Goal: Task Accomplishment & Management: Manage account settings

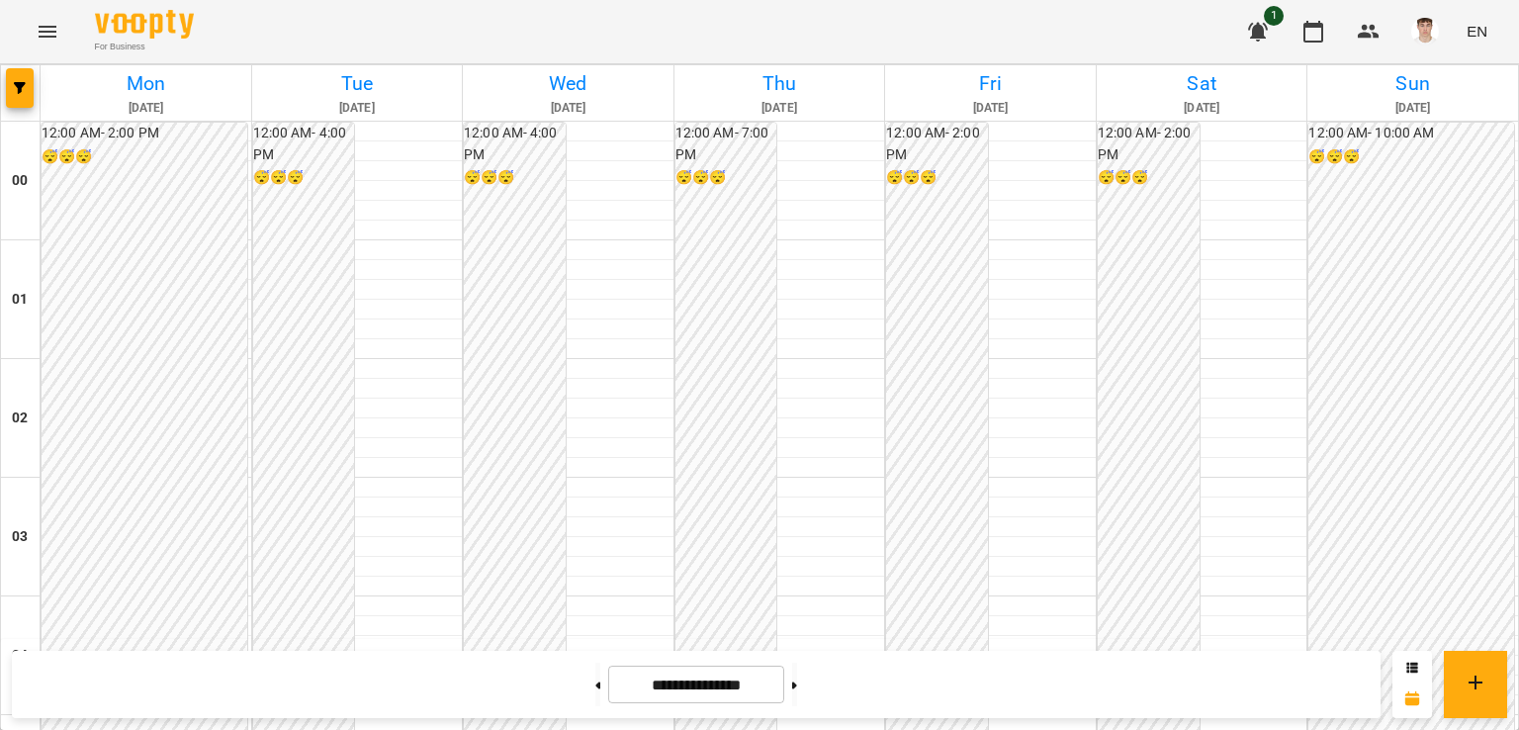
scroll to position [1439, 0]
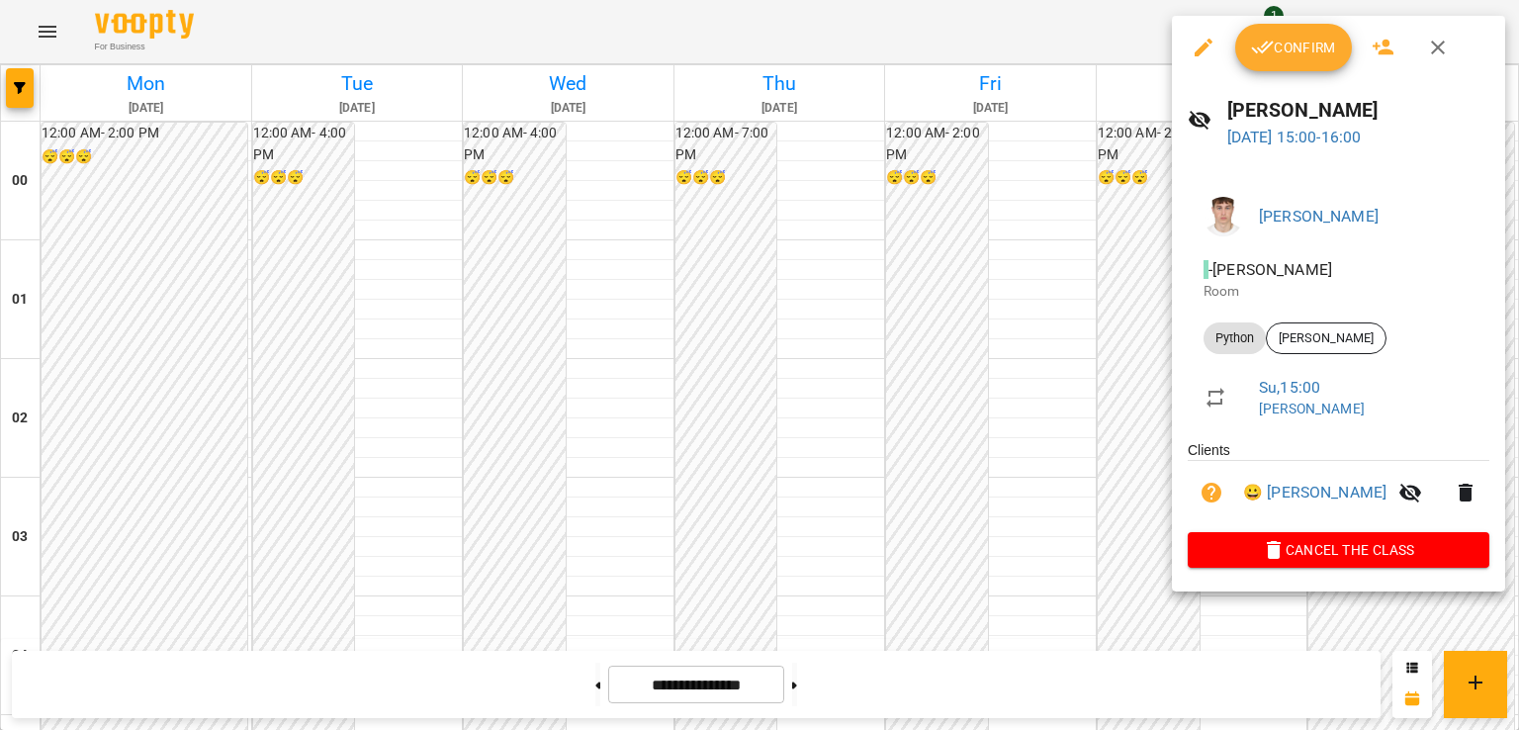
click at [805, 275] on div at bounding box center [759, 365] width 1519 height 730
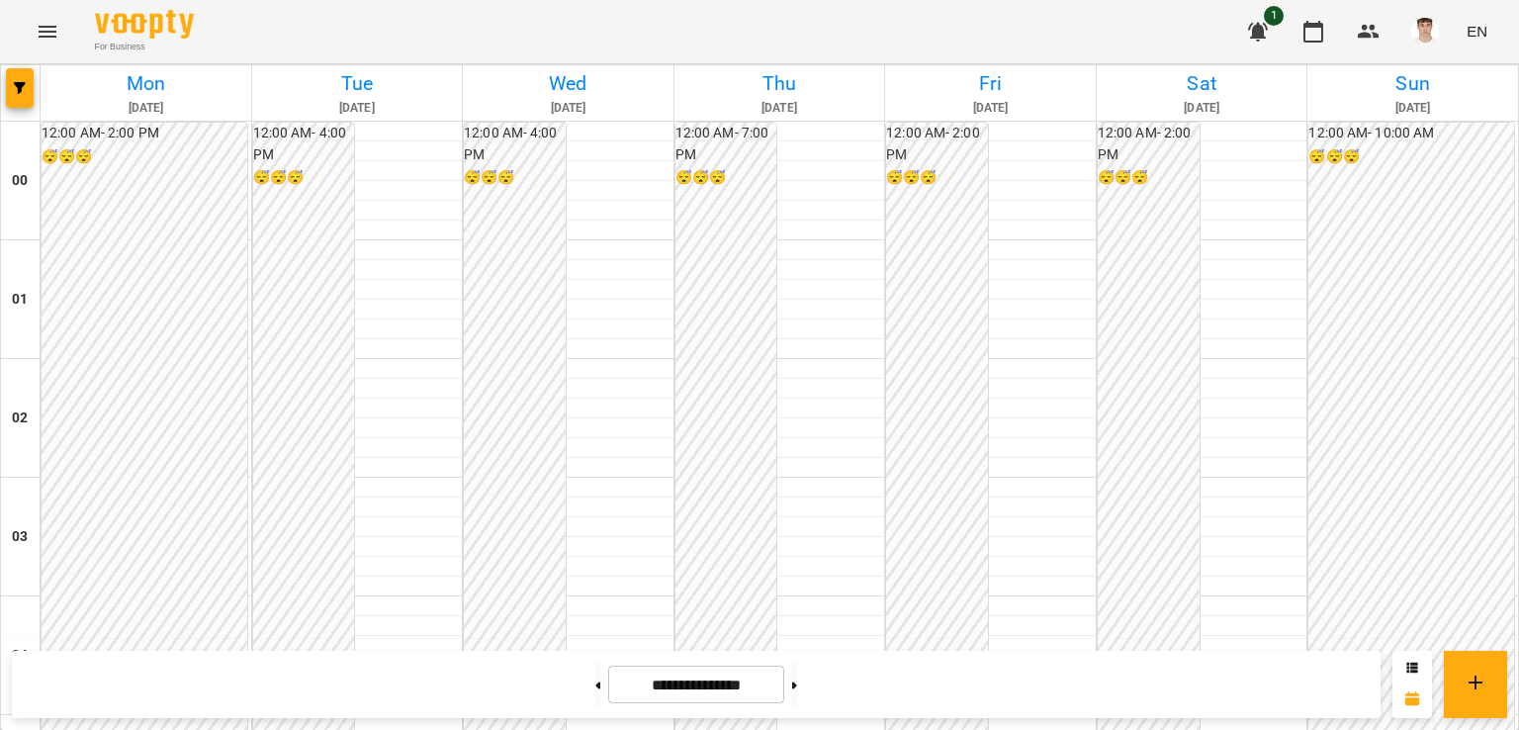
scroll to position [1835, 0]
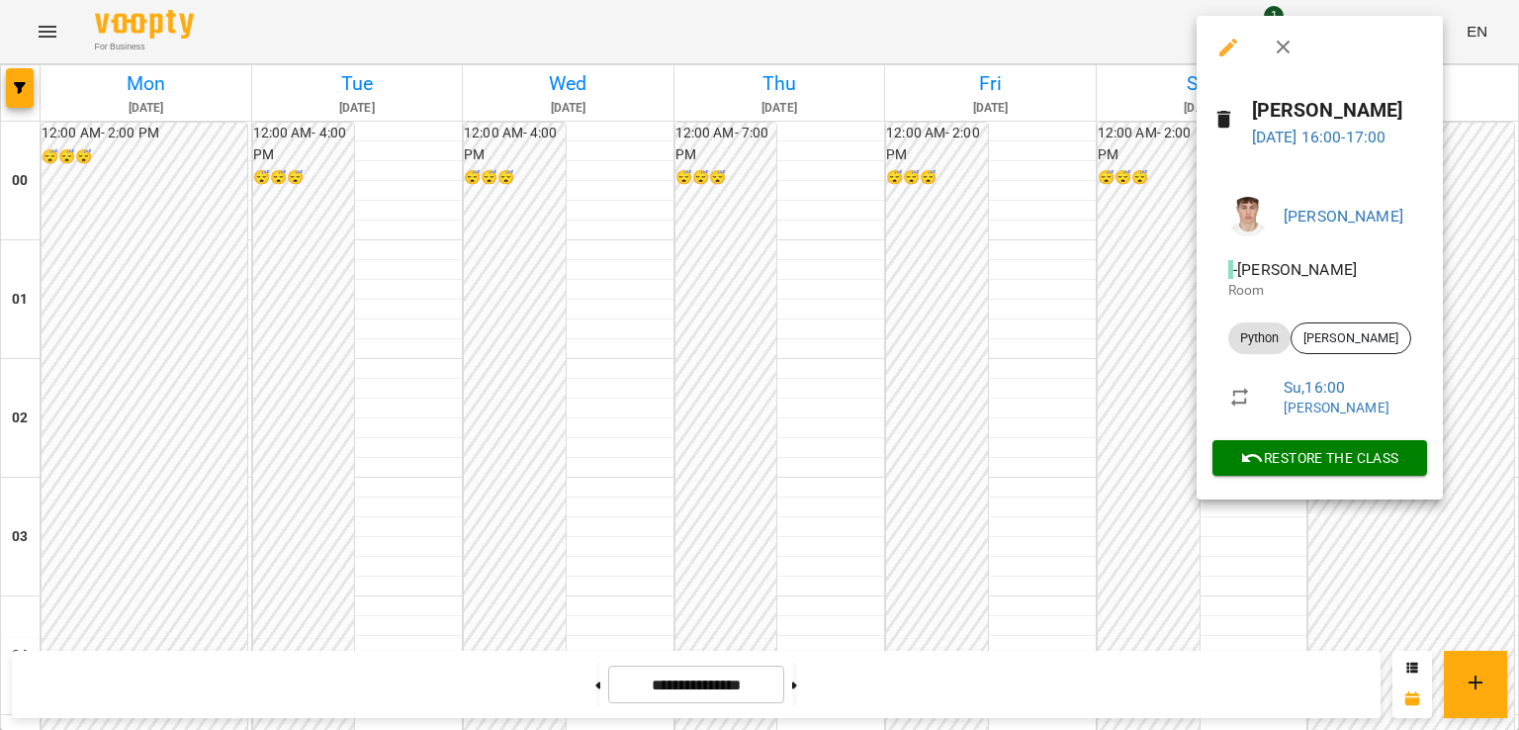
click at [1121, 201] on div at bounding box center [759, 365] width 1519 height 730
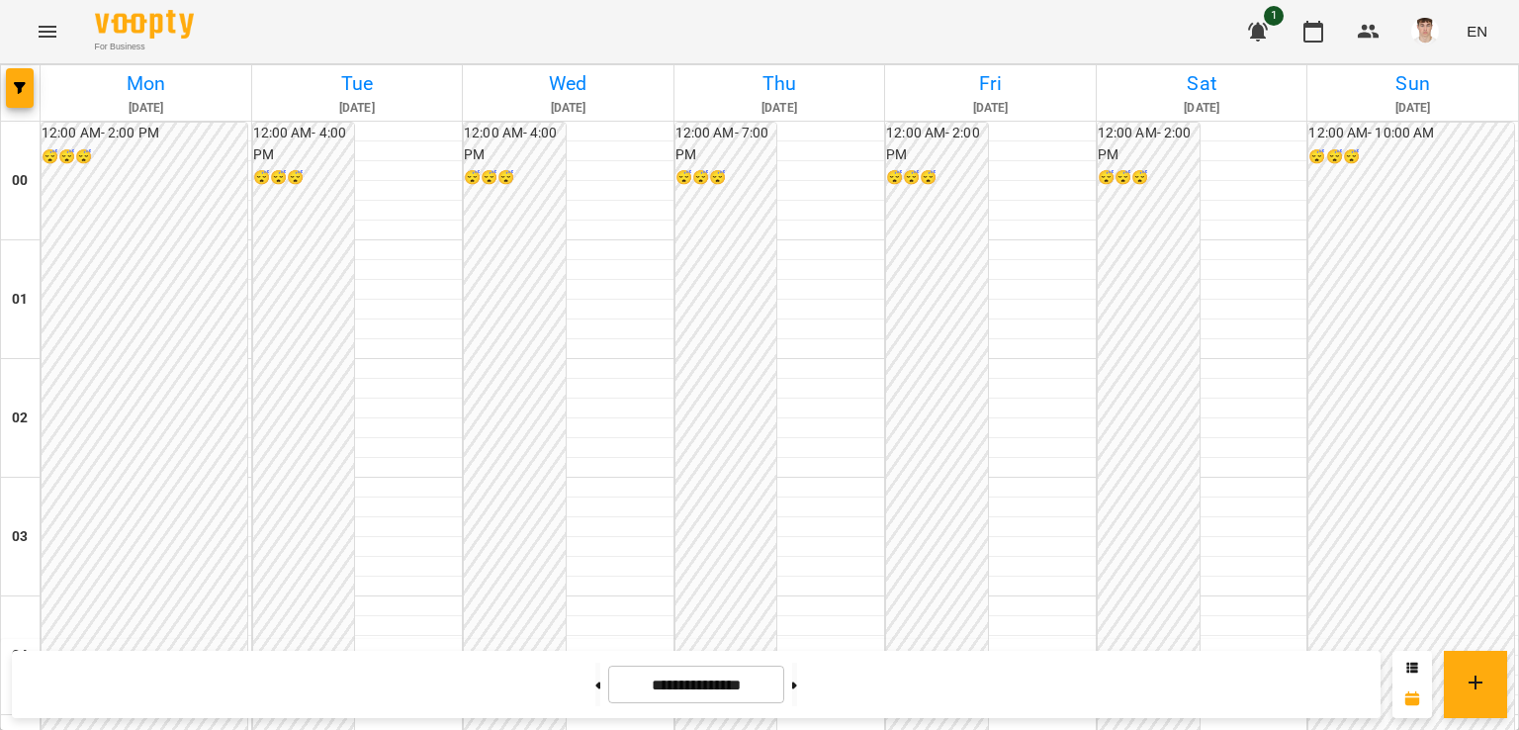
scroll to position [2033, 0]
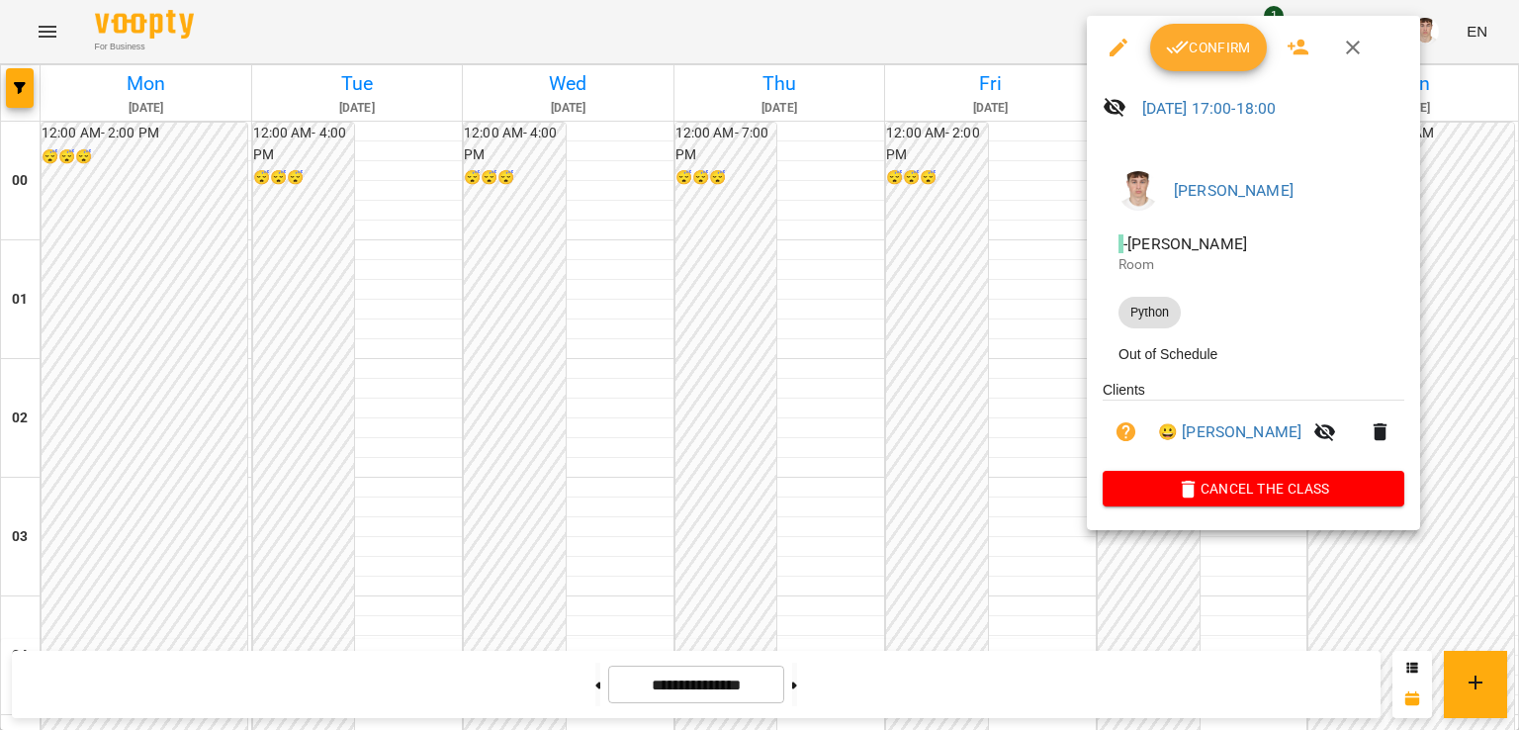
click at [1207, 60] on button "Confirm" at bounding box center [1208, 47] width 117 height 47
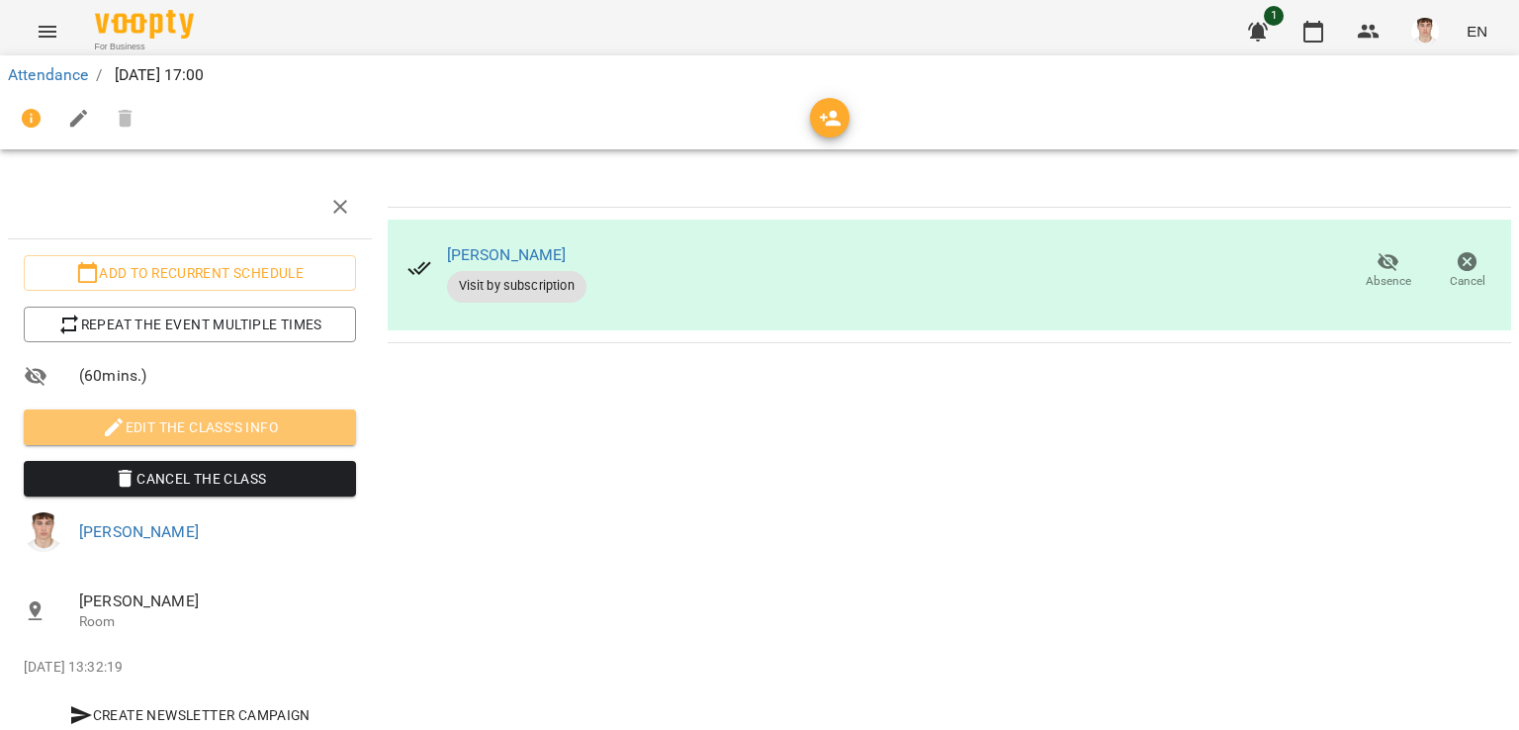
click at [253, 425] on span "Edit the class's Info" at bounding box center [190, 427] width 301 height 24
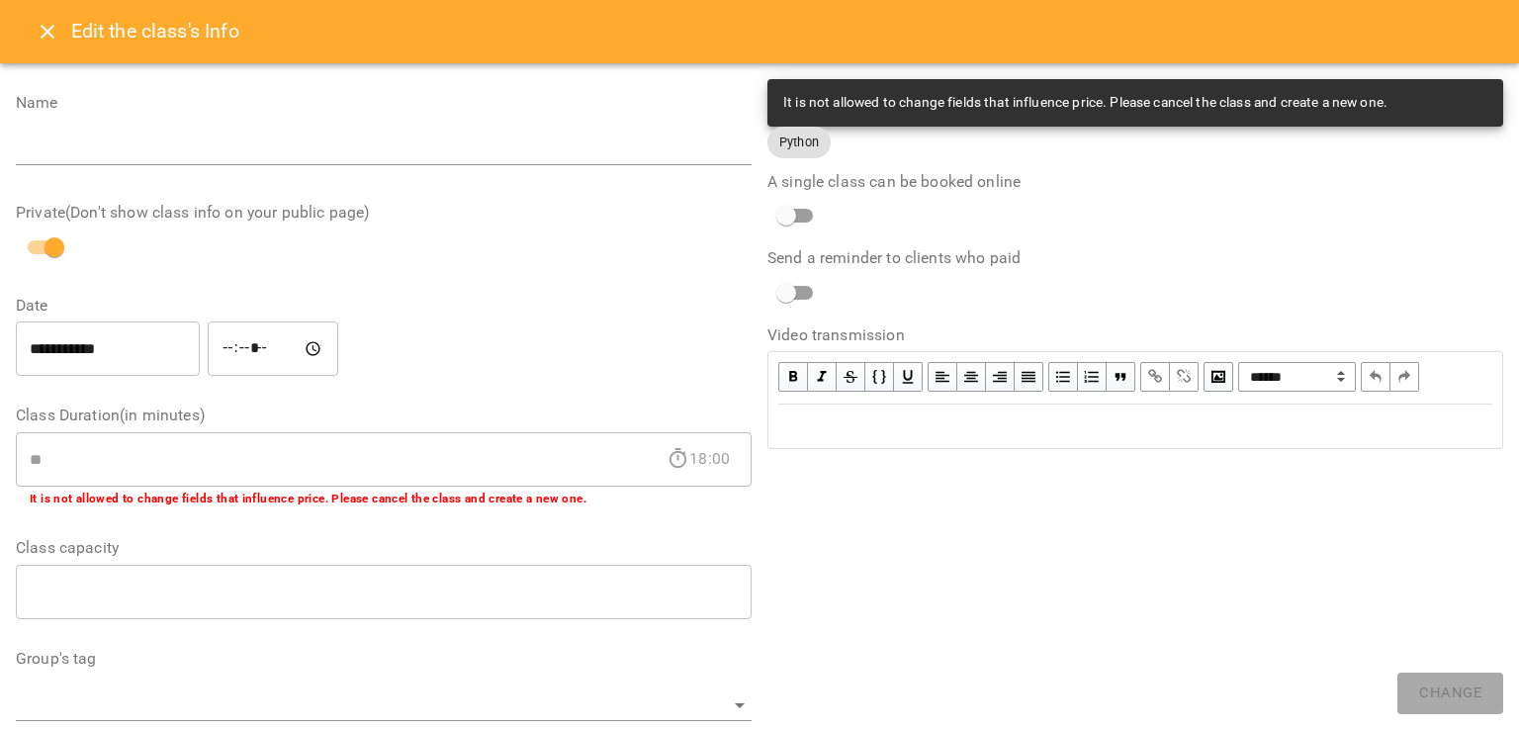
scroll to position [586, 0]
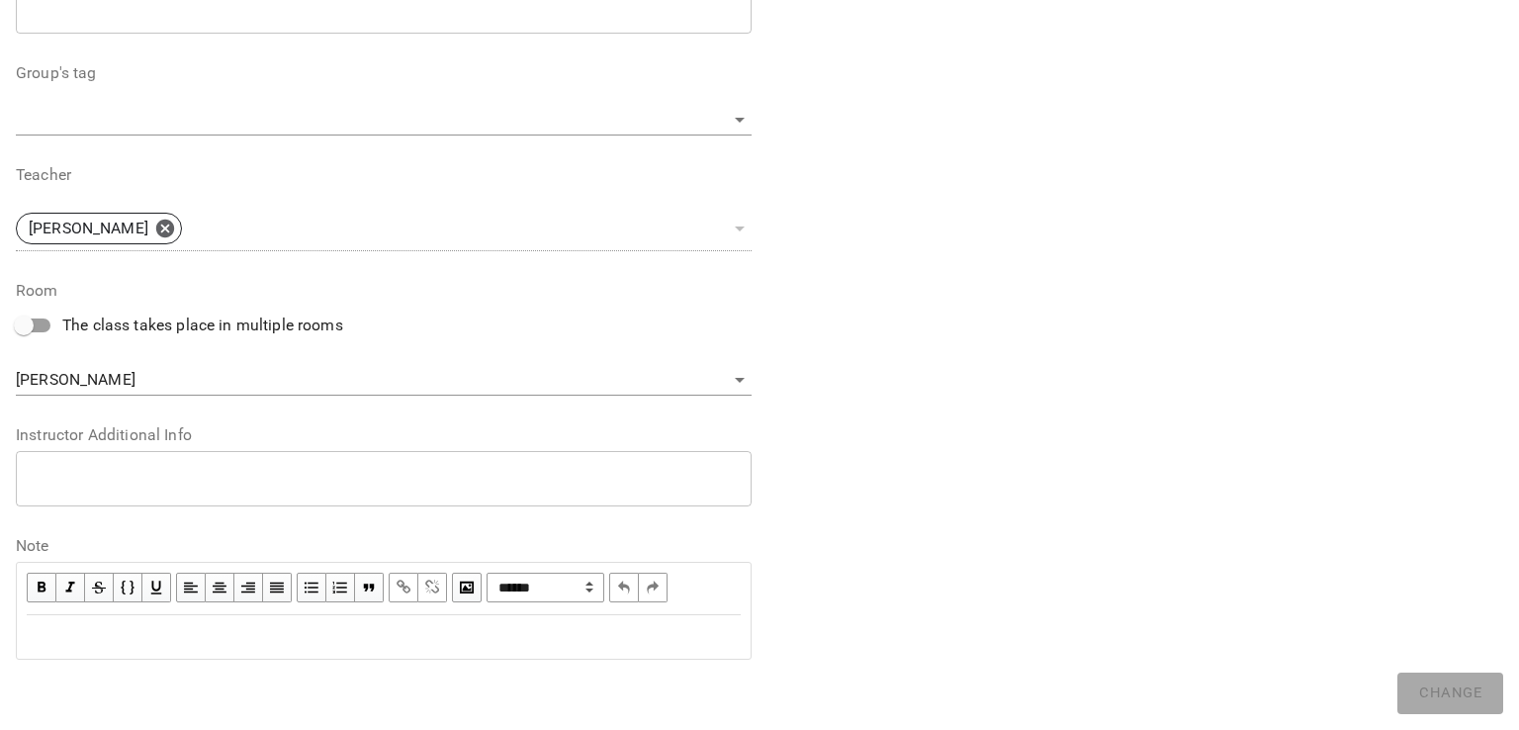
click at [191, 482] on textarea at bounding box center [384, 478] width 708 height 19
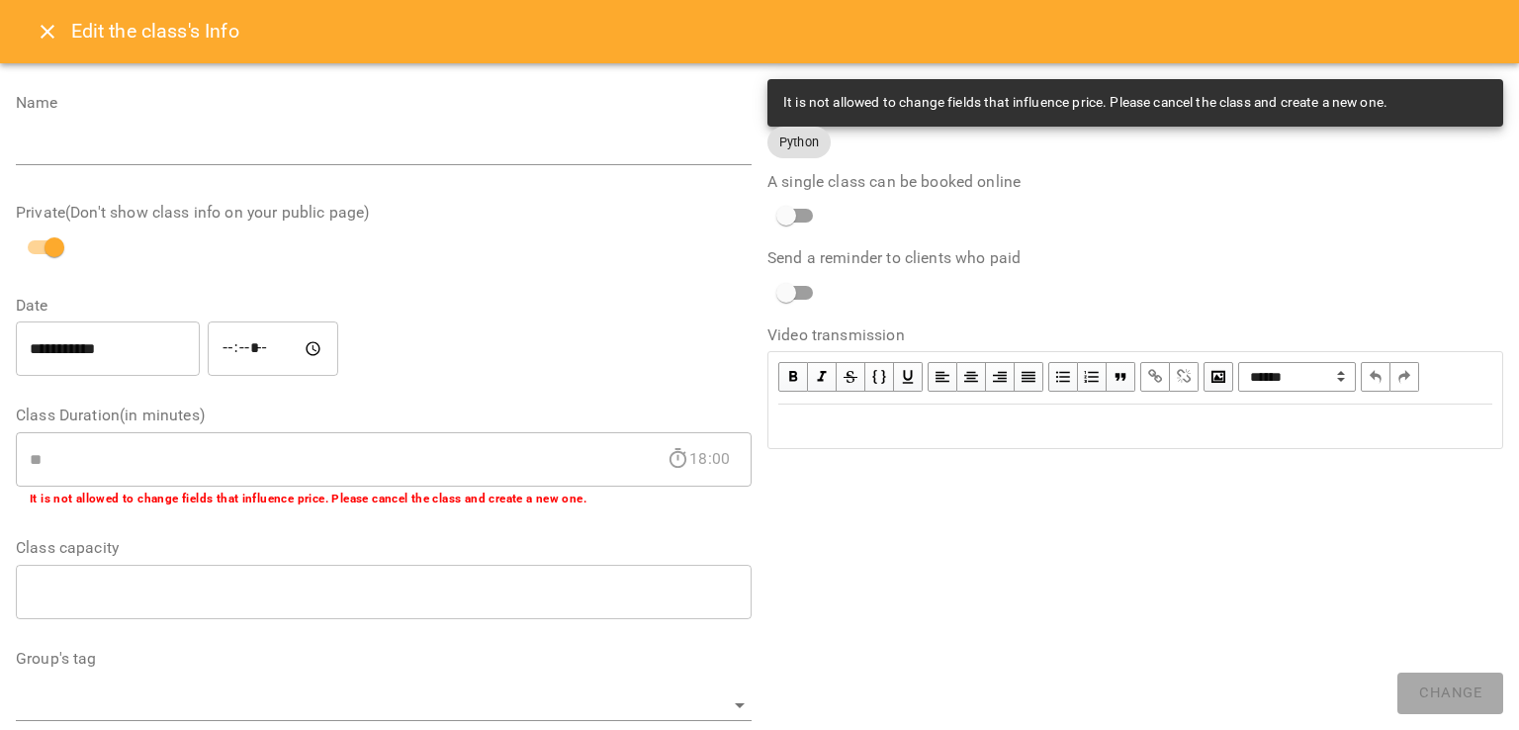
scroll to position [0, 0]
type textarea "**********"
click at [51, 17] on button "Close" at bounding box center [47, 31] width 47 height 47
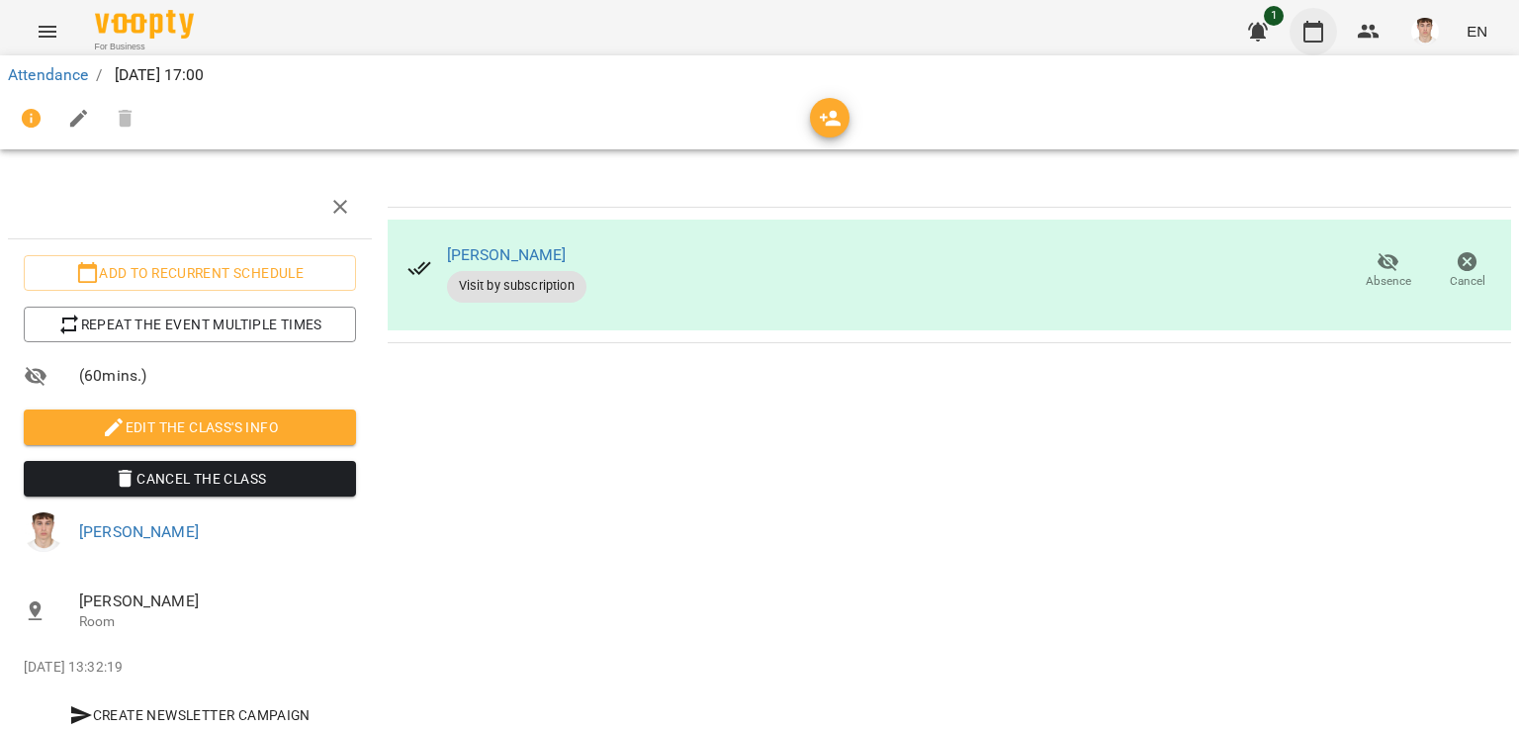
click at [1314, 38] on icon "button" at bounding box center [1314, 32] width 24 height 24
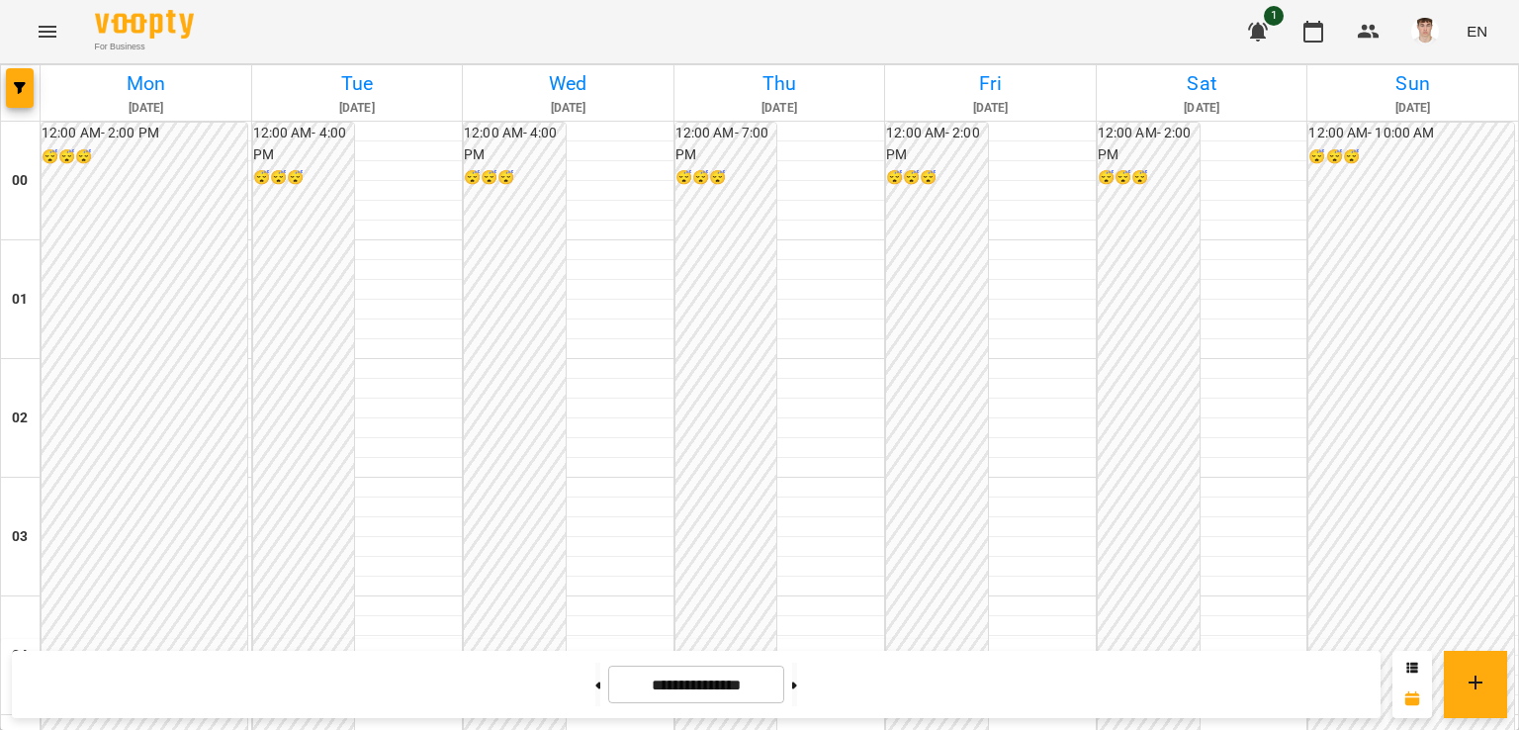
scroll to position [945, 0]
drag, startPoint x: 808, startPoint y: 408, endPoint x: 808, endPoint y: 373, distance: 34.6
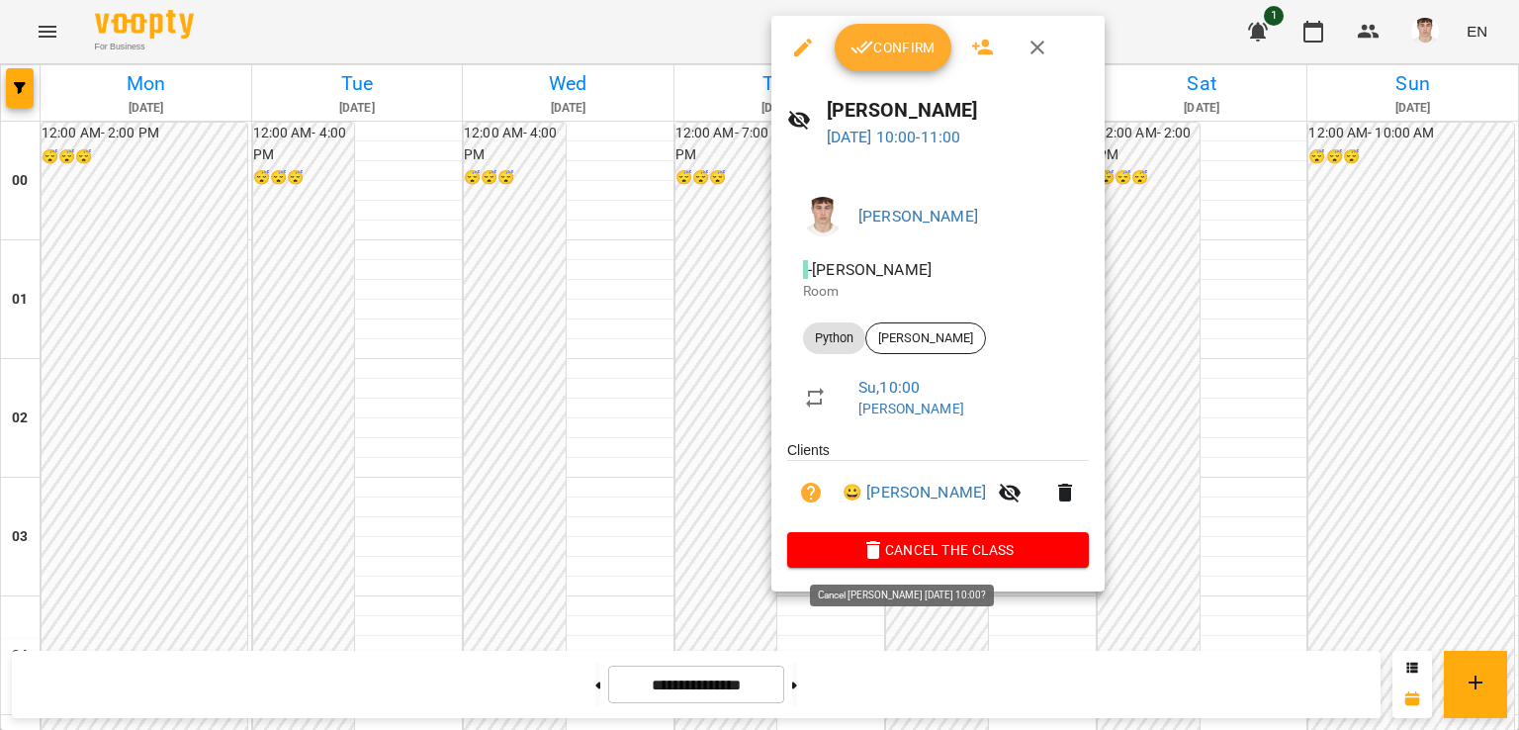
click at [893, 575] on div "Перепечай Олег Ігорович - Перепечай Олег Ігорович Room Python Хутренко Паша Su …" at bounding box center [938, 378] width 333 height 426
click at [886, 557] on span "Cancel the class" at bounding box center [938, 550] width 270 height 24
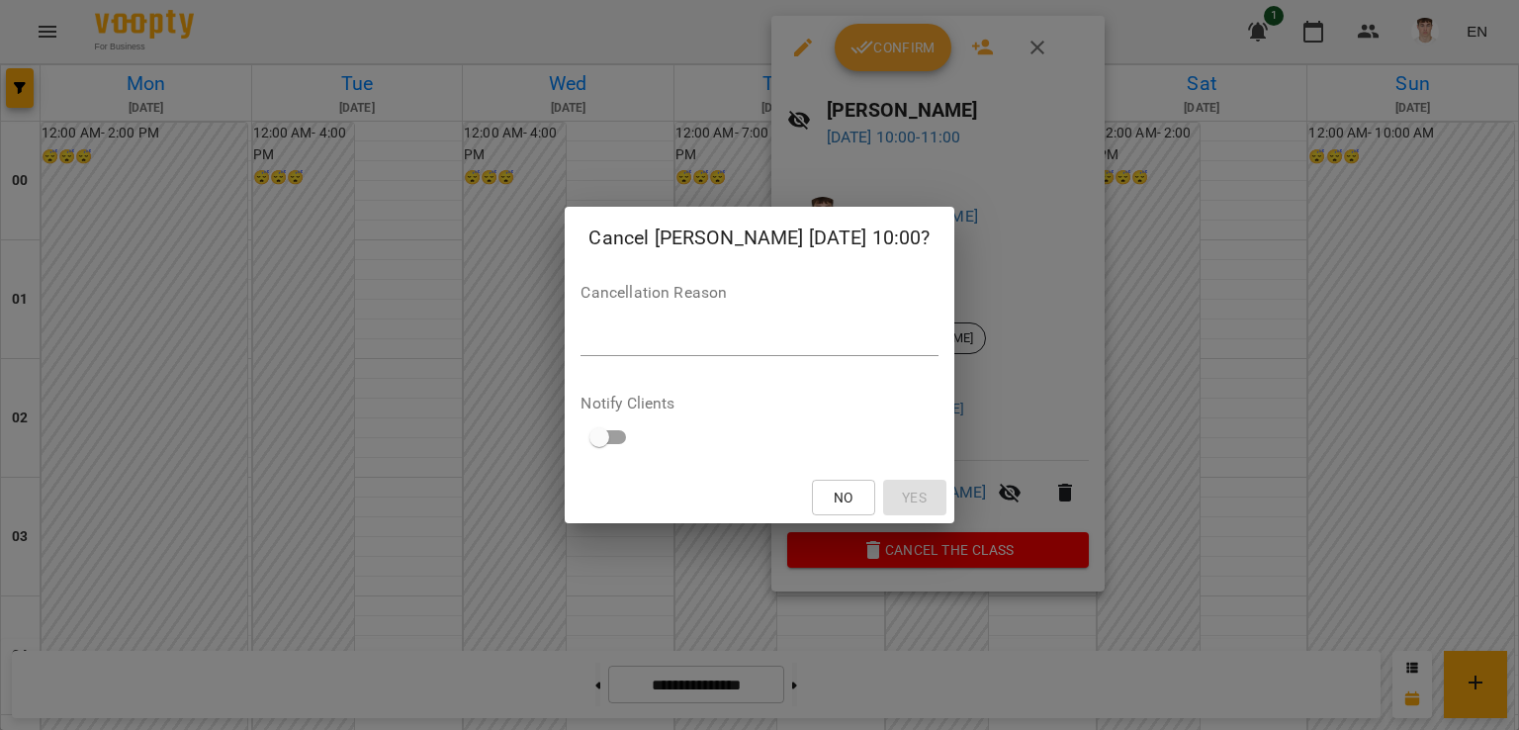
click at [639, 331] on textarea at bounding box center [759, 339] width 357 height 19
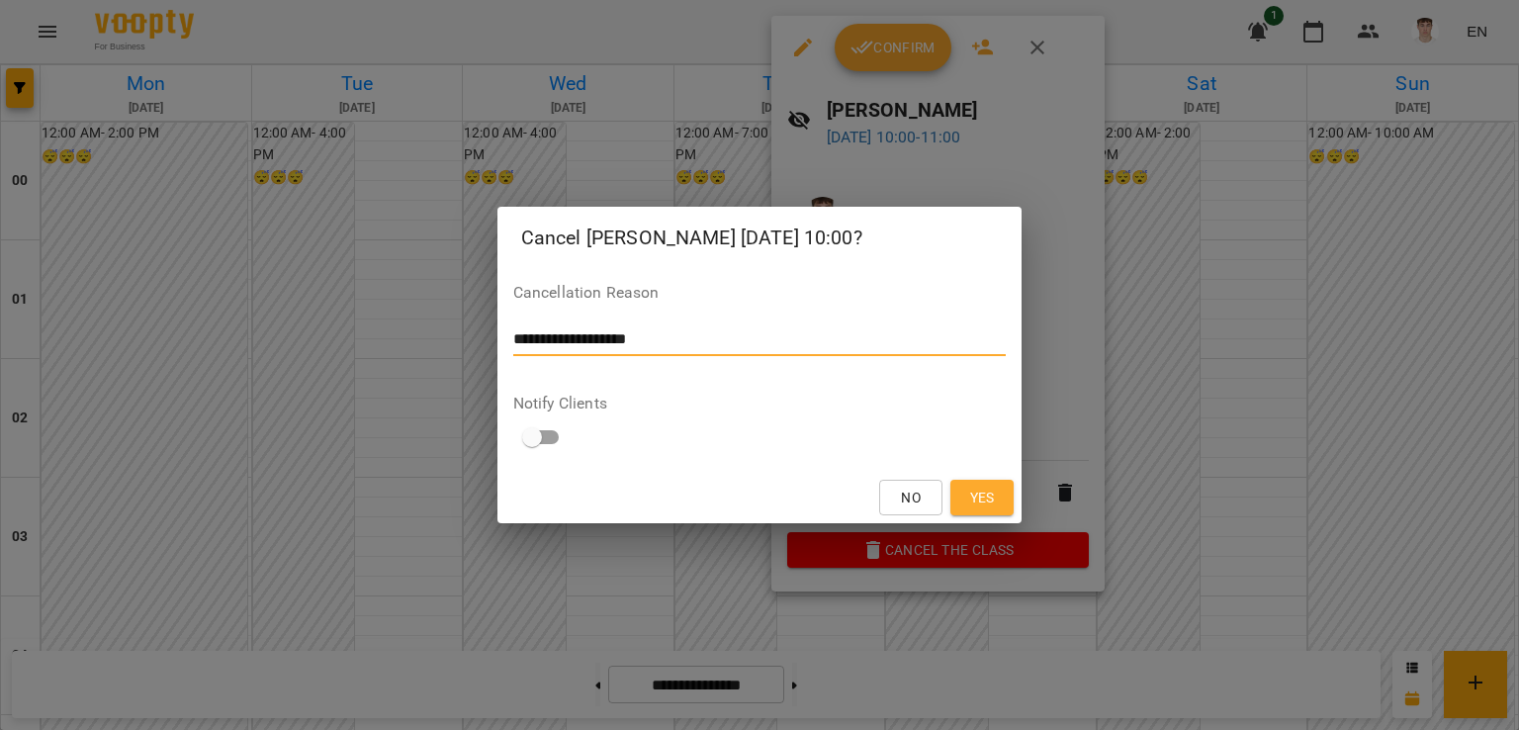
type textarea "**********"
click at [979, 500] on span "Yes" at bounding box center [982, 498] width 25 height 24
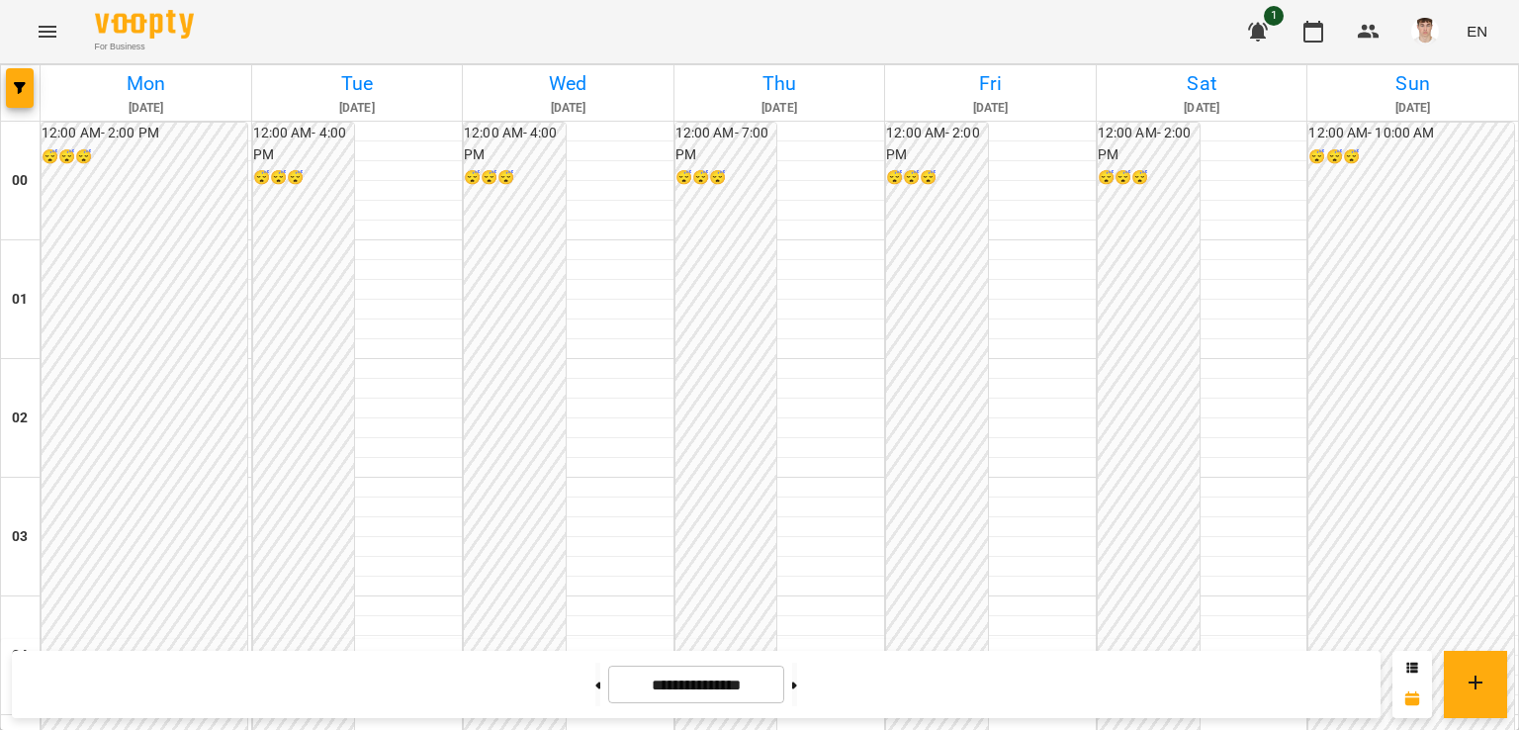
scroll to position [1934, 0]
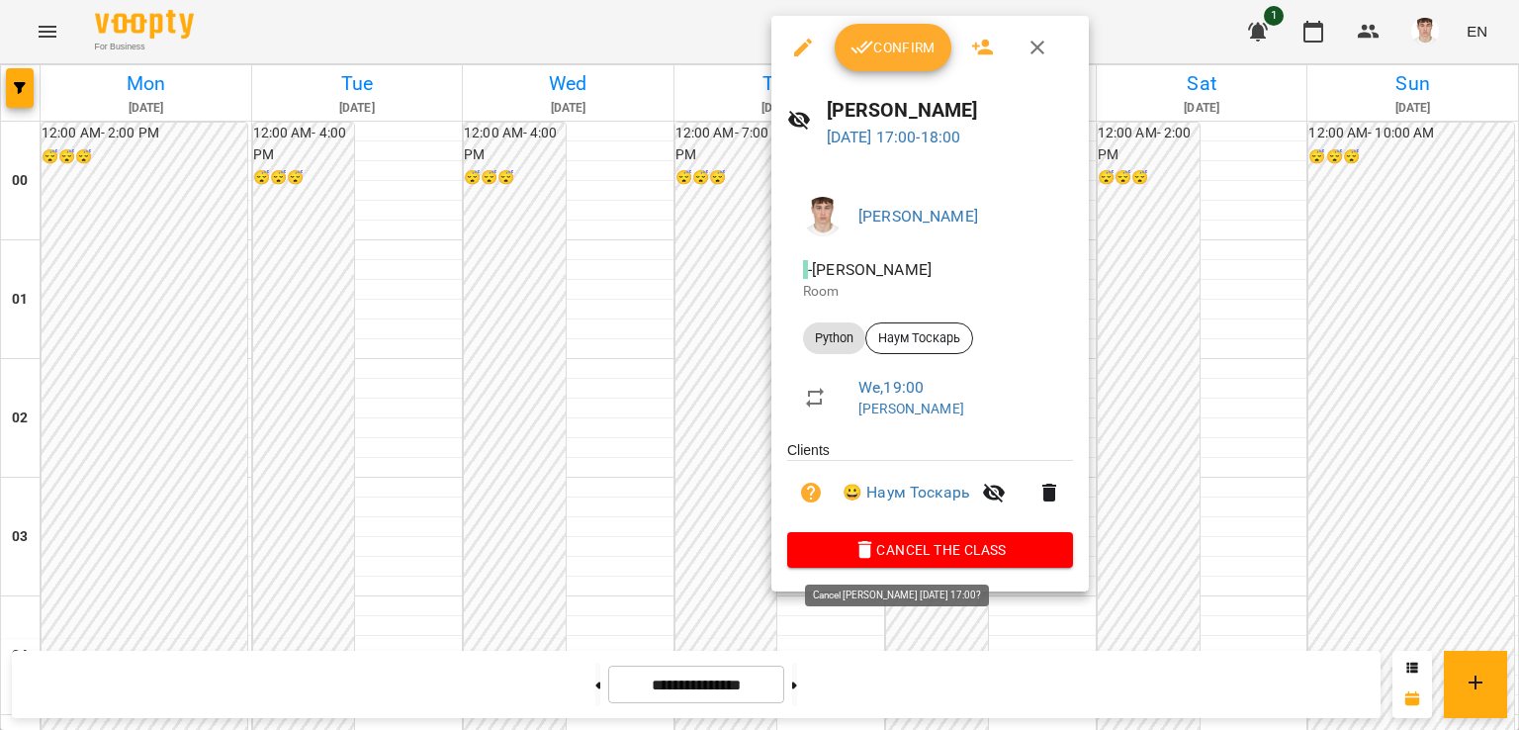
click at [935, 555] on span "Cancel the class" at bounding box center [930, 550] width 254 height 24
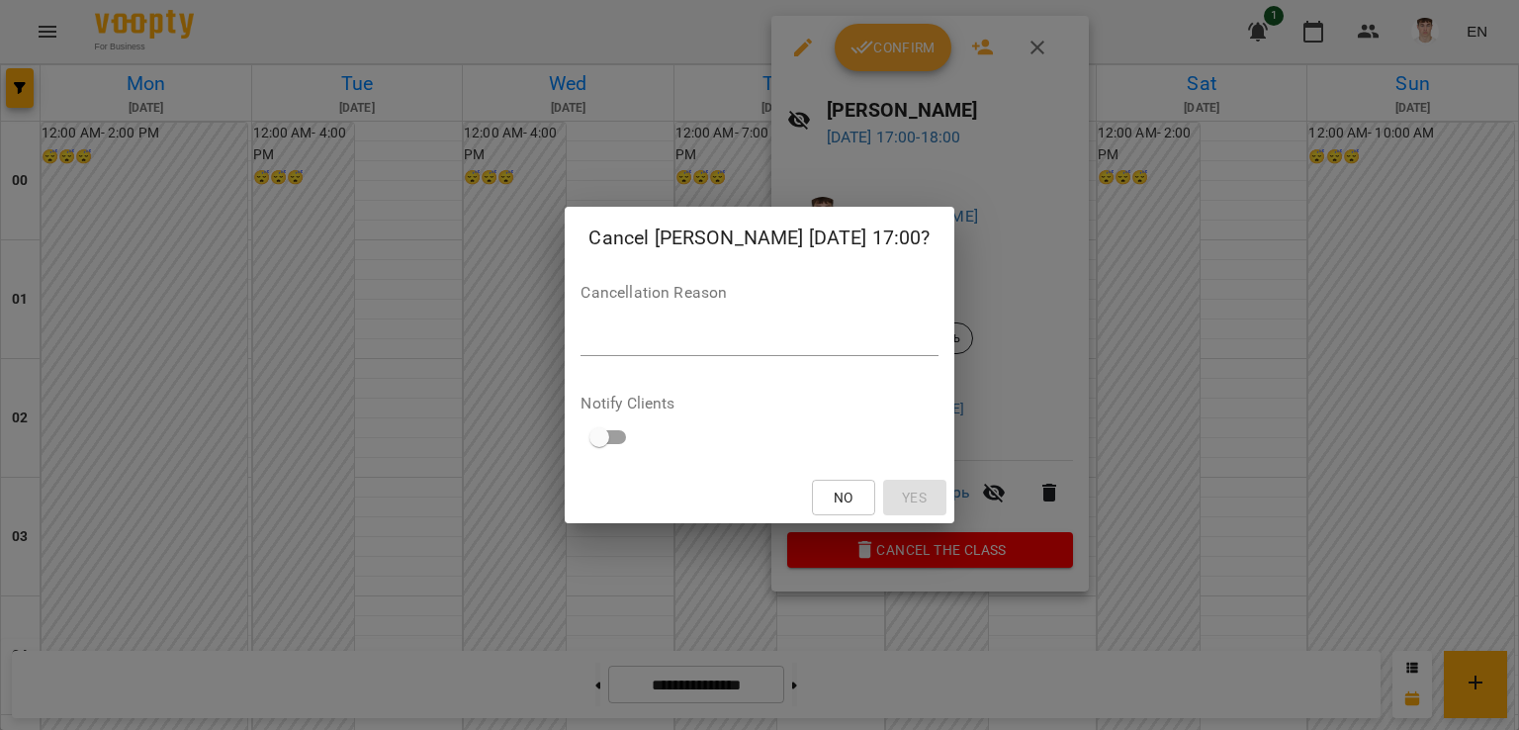
click at [692, 345] on textarea at bounding box center [759, 339] width 357 height 19
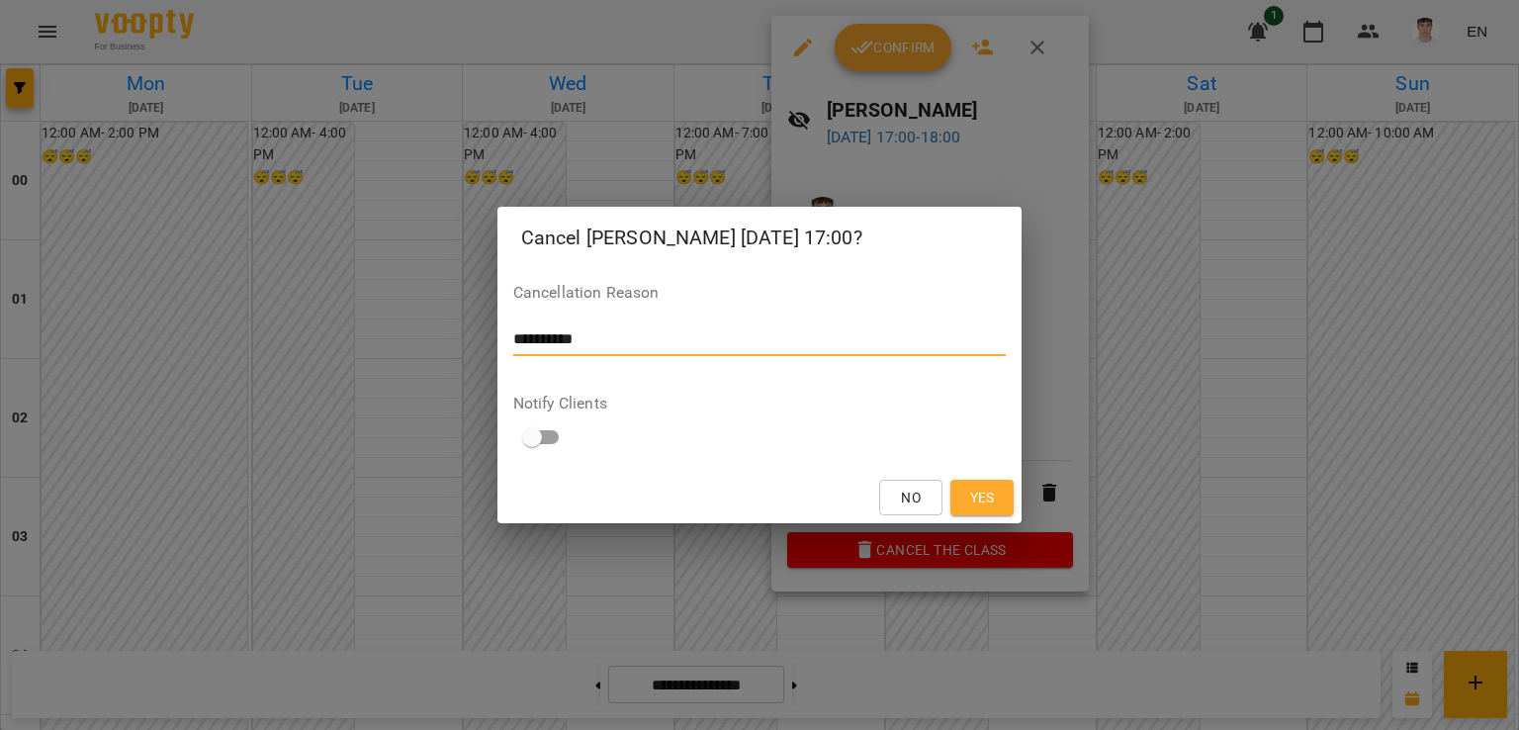
drag, startPoint x: 520, startPoint y: 335, endPoint x: 504, endPoint y: 336, distance: 15.9
click at [503, 336] on div "**********" at bounding box center [760, 366] width 525 height 318
type textarea "**********"
click at [987, 487] on span "Yes" at bounding box center [982, 498] width 25 height 24
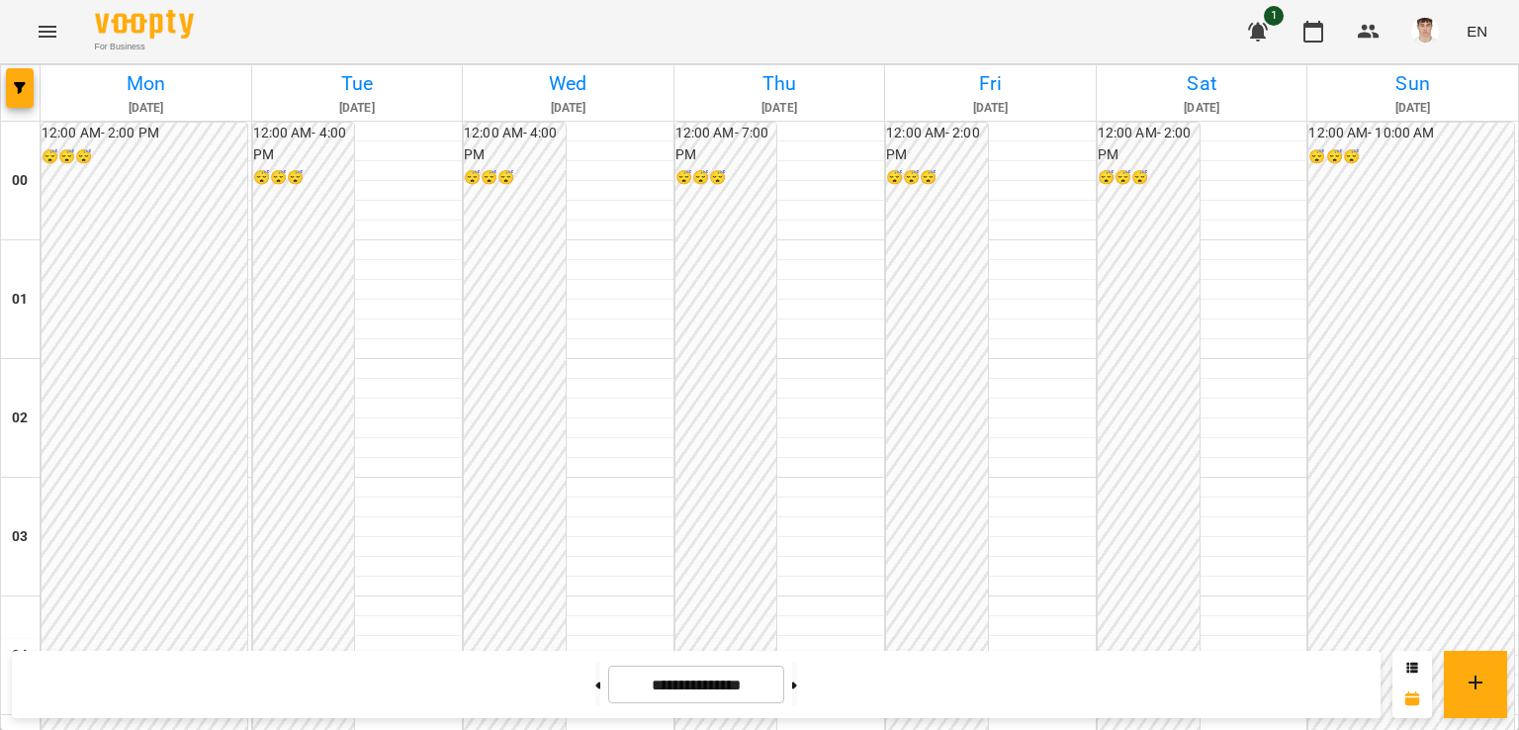
scroll to position [1340, 0]
click at [797, 681] on button at bounding box center [794, 685] width 5 height 44
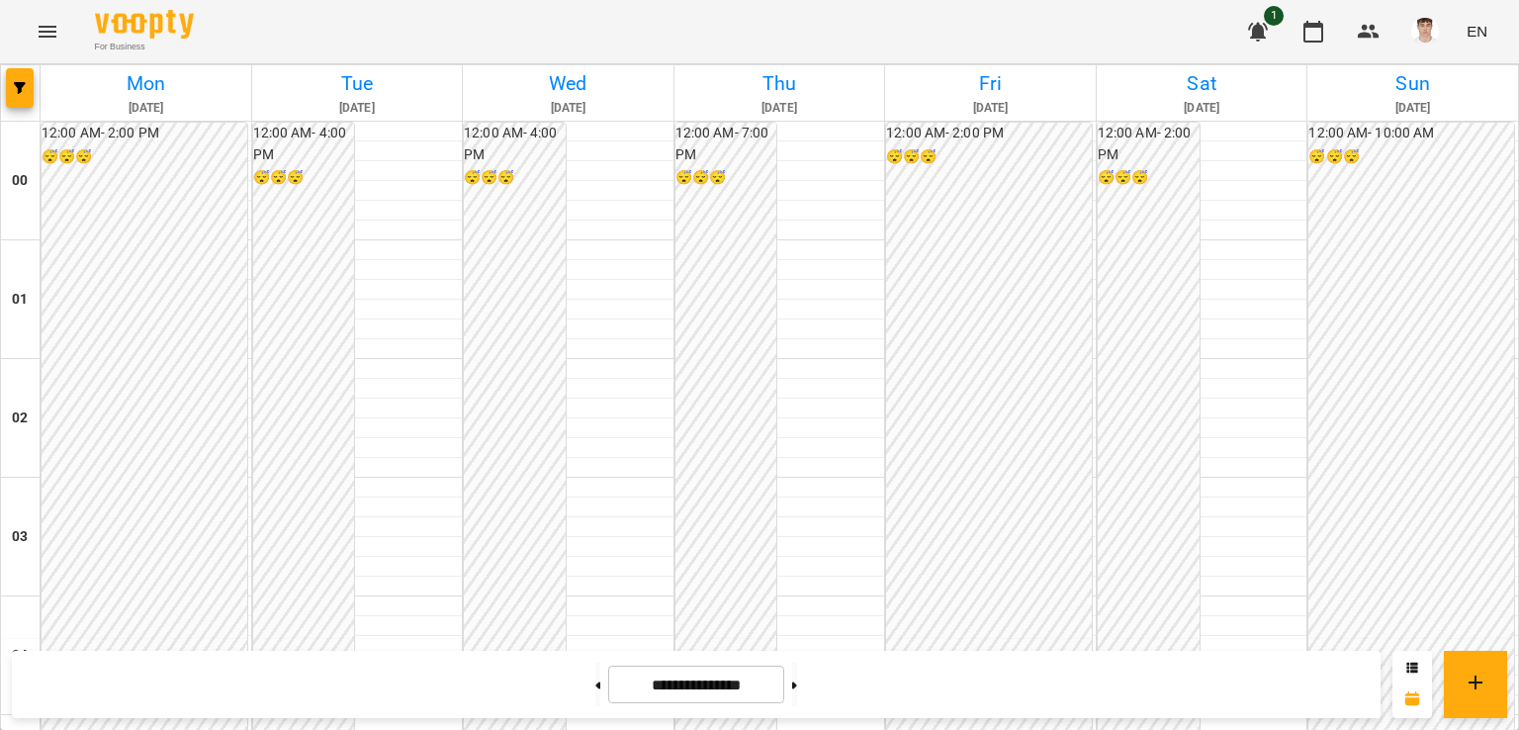
scroll to position [1835, 0]
click at [595, 675] on button at bounding box center [597, 685] width 5 height 44
type input "**********"
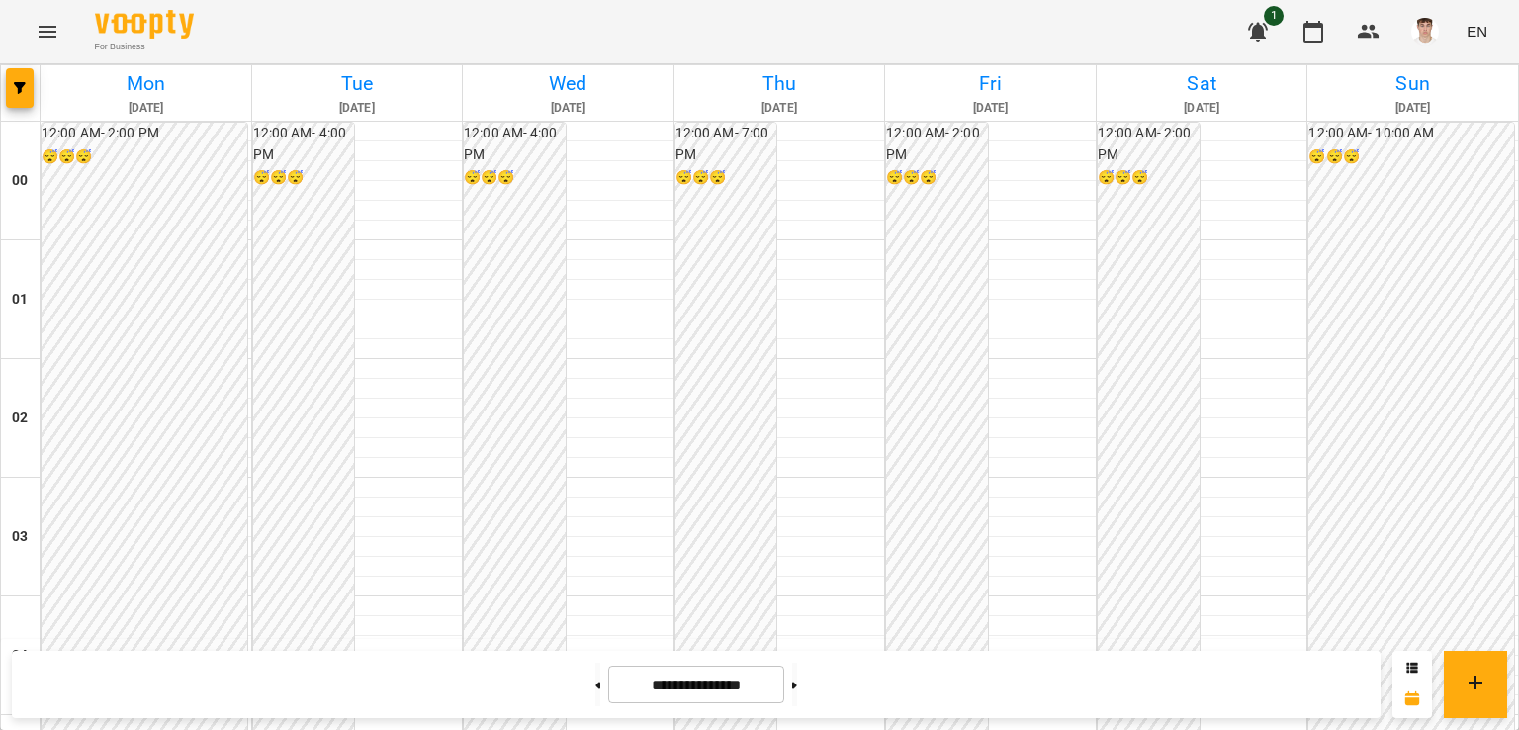
scroll to position [1538, 0]
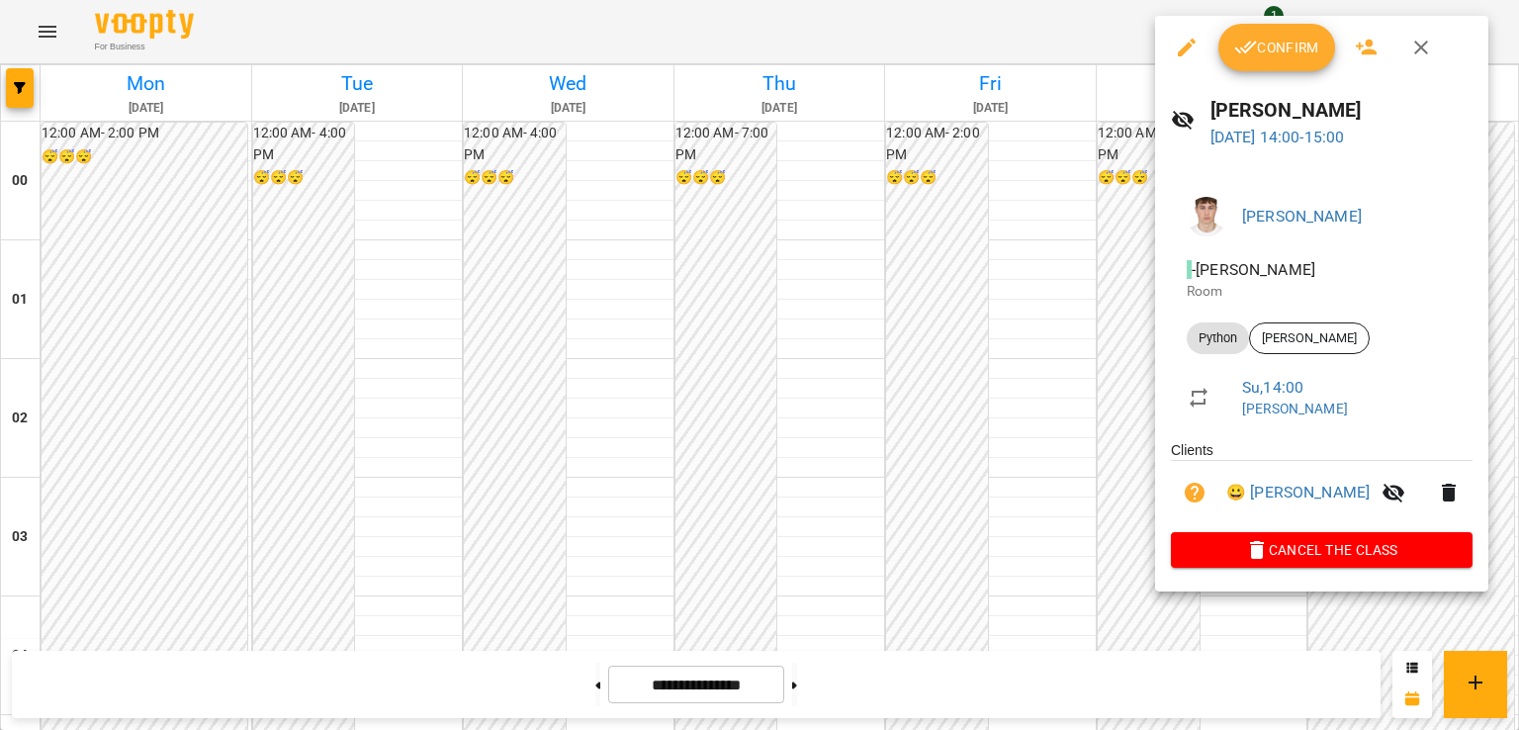
click at [1260, 64] on button "Confirm" at bounding box center [1277, 47] width 117 height 47
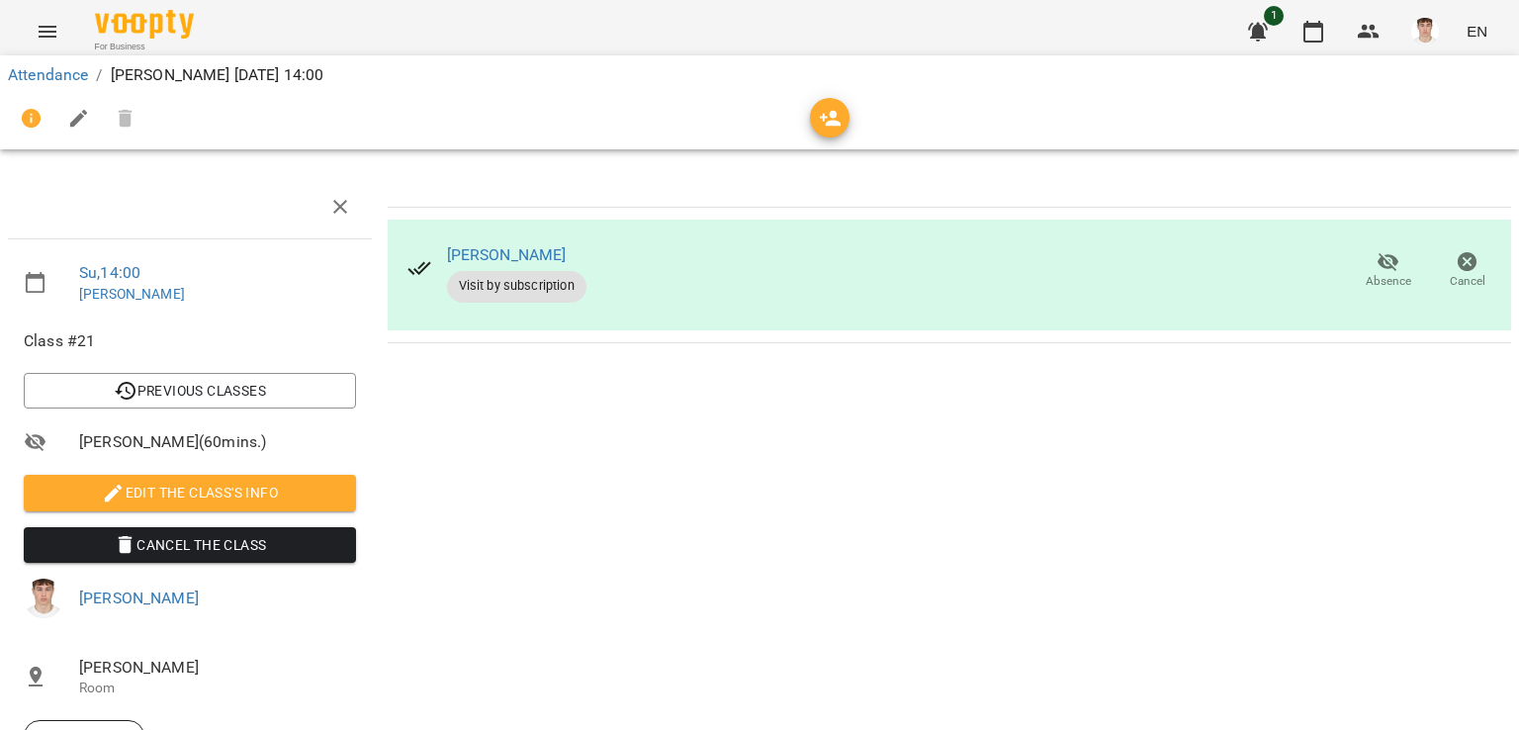
click at [178, 491] on span "Edit the class's Info" at bounding box center [190, 493] width 301 height 24
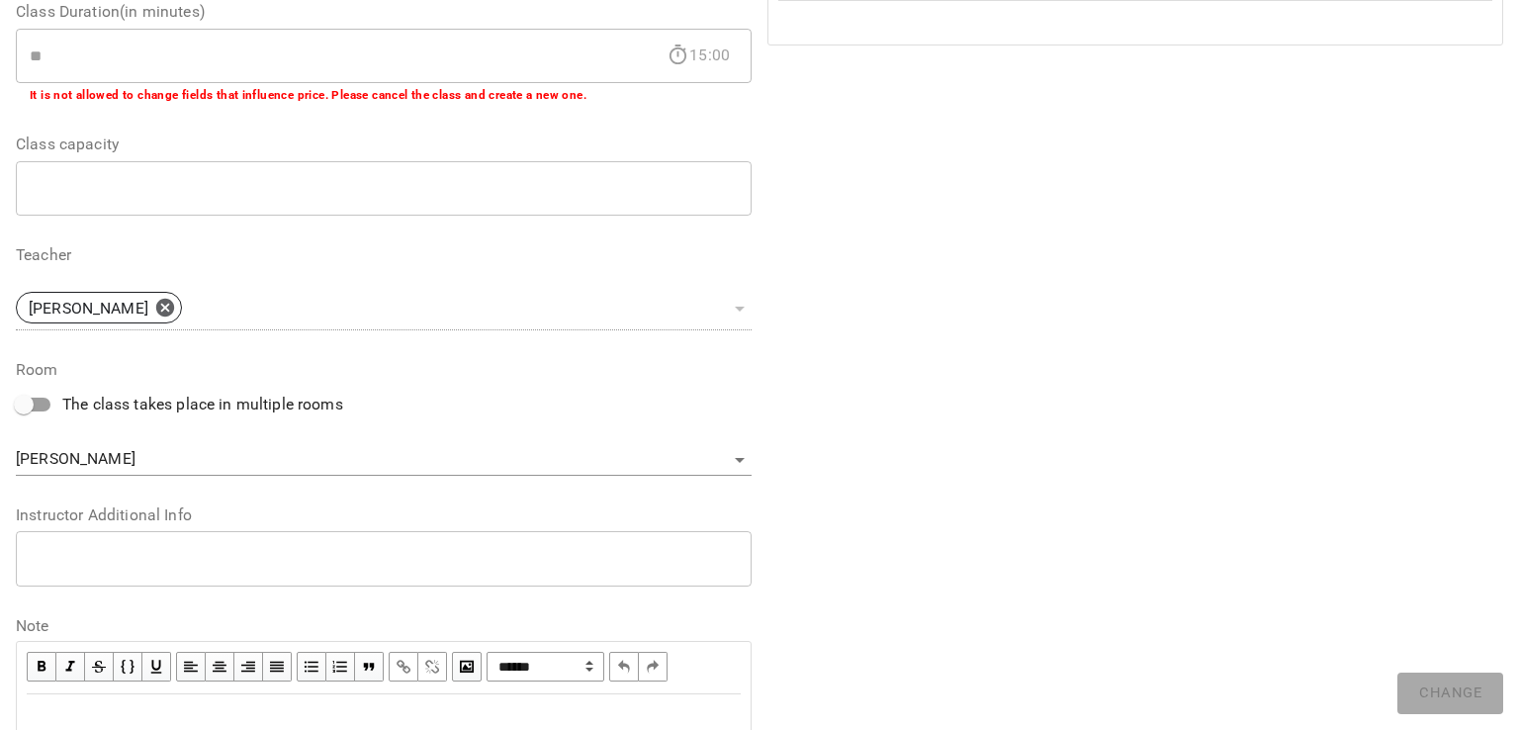
scroll to position [483, 0]
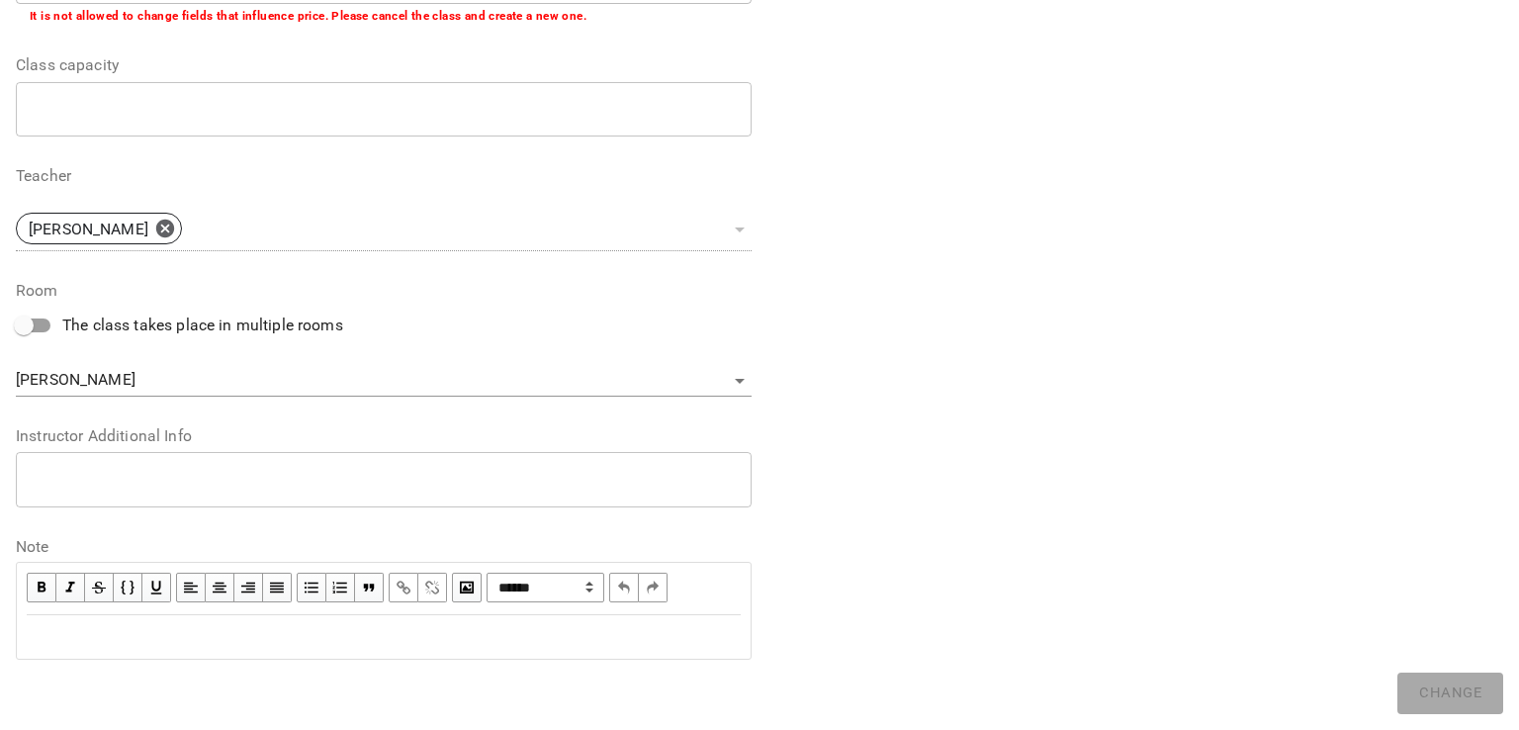
click at [178, 501] on div "* ​" at bounding box center [384, 479] width 736 height 55
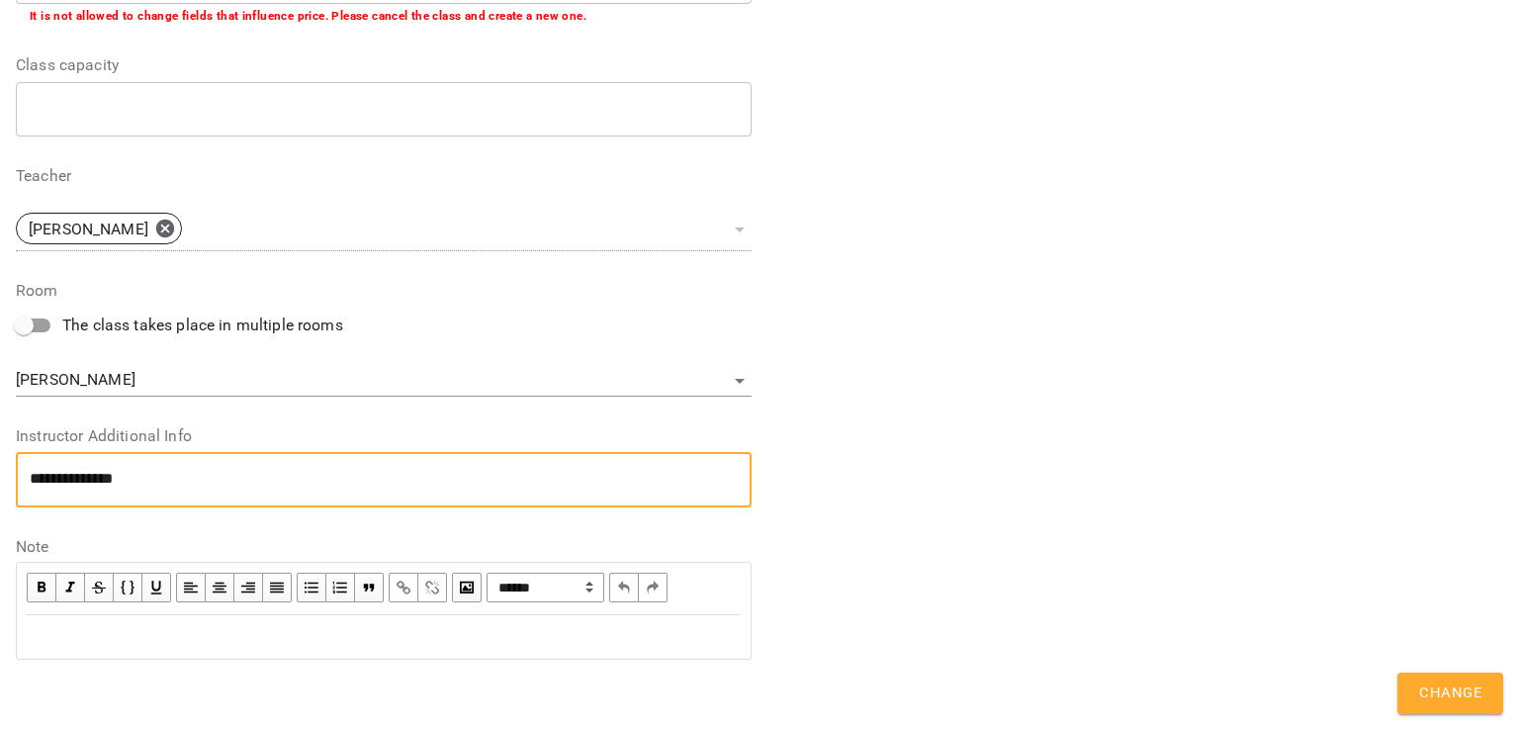
scroll to position [0, 0]
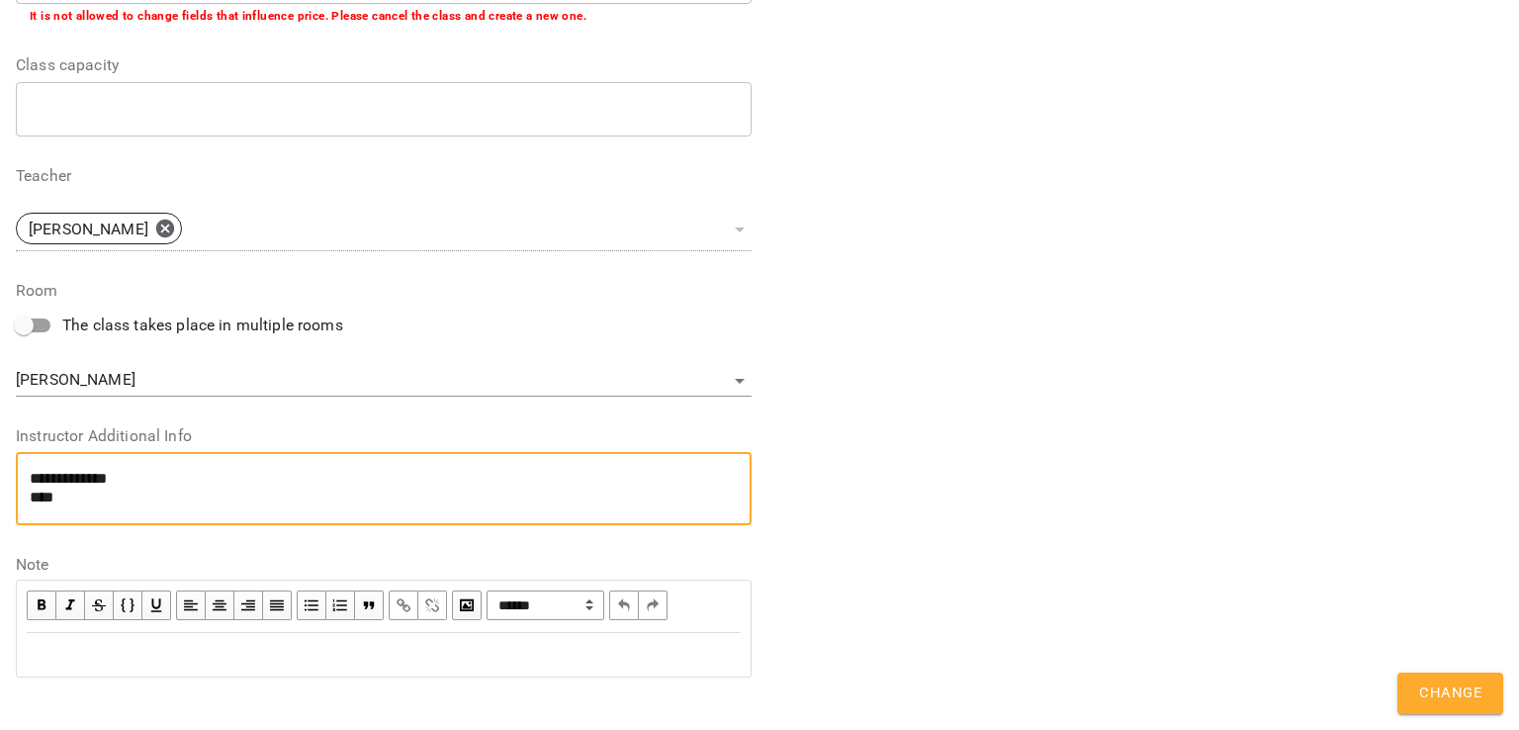
paste textarea "**********"
type textarea "**********"
click at [1446, 693] on span "Change" at bounding box center [1450, 694] width 62 height 26
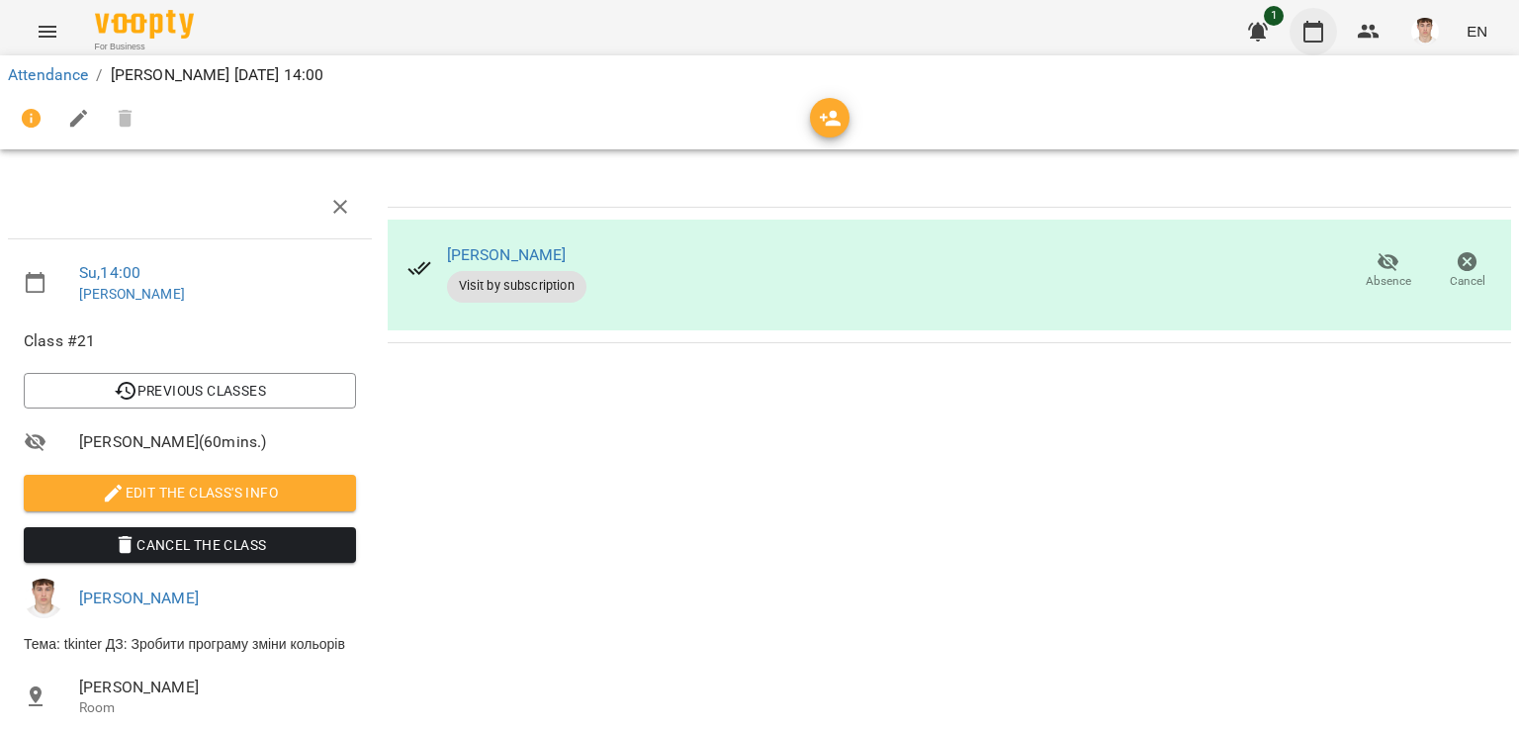
click at [1318, 31] on icon "button" at bounding box center [1314, 32] width 24 height 24
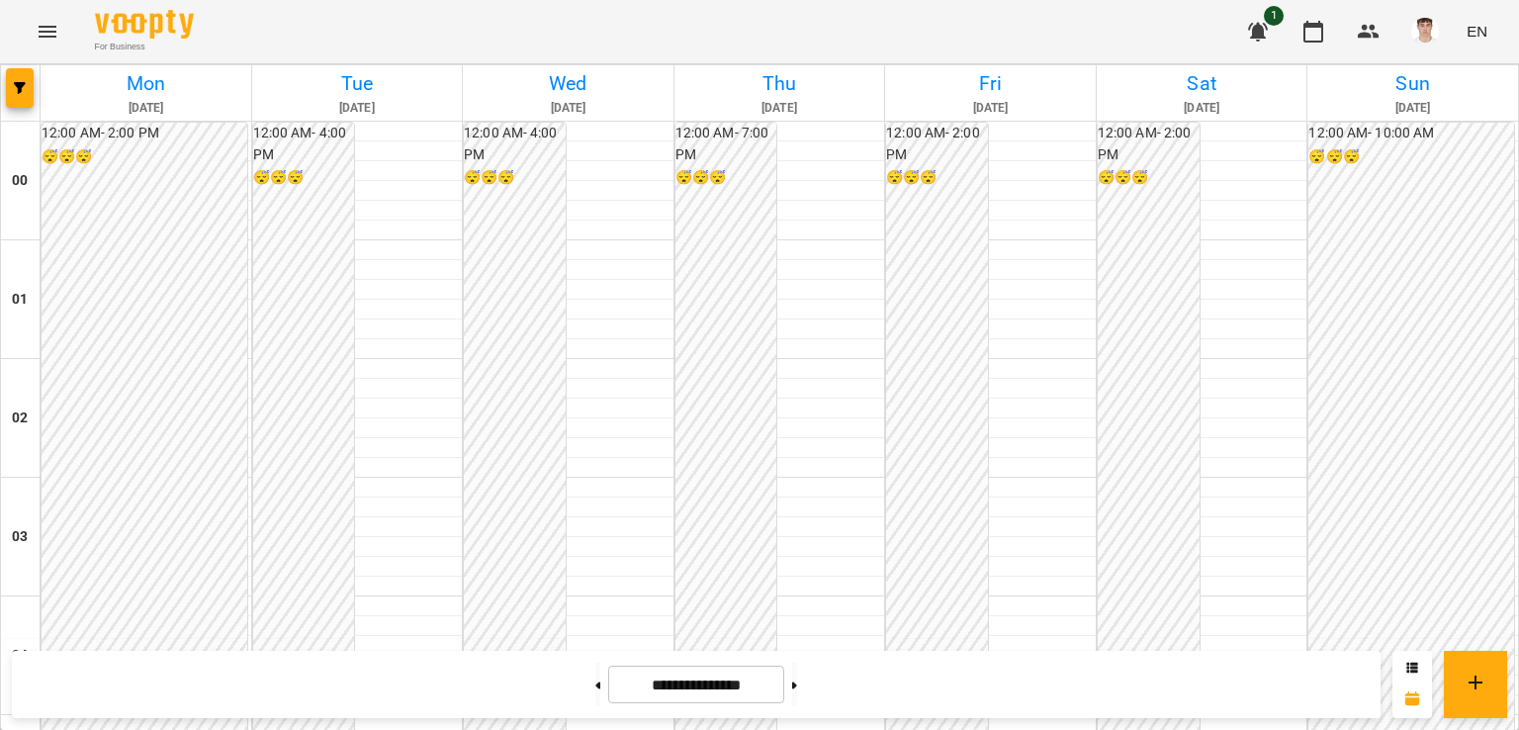
scroll to position [1682, 0]
